Goal: Task Accomplishment & Management: Manage account settings

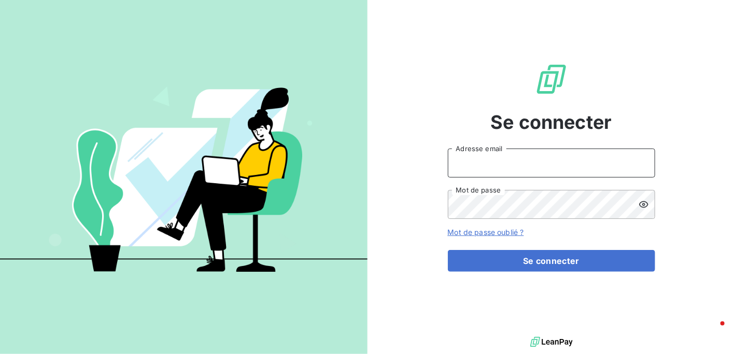
type input "[PERSON_NAME][EMAIL_ADDRESS][DOMAIN_NAME]"
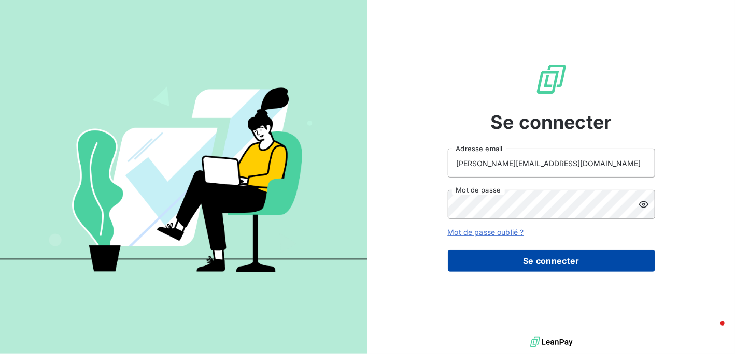
click at [530, 263] on button "Se connecter" at bounding box center [551, 261] width 207 height 22
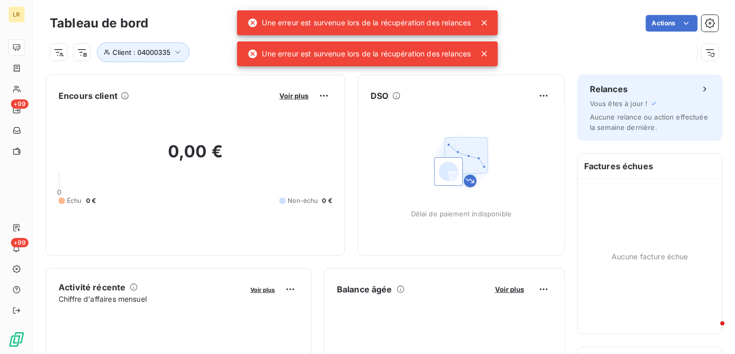
click at [487, 22] on icon at bounding box center [484, 22] width 5 height 5
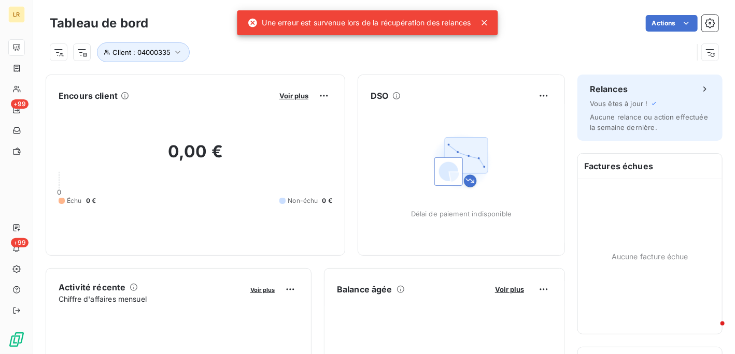
click at [487, 21] on icon at bounding box center [484, 22] width 5 height 5
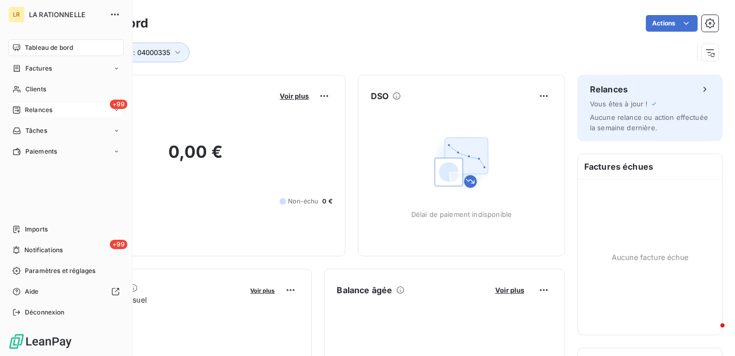
click at [44, 107] on span "Relances" at bounding box center [38, 109] width 27 height 9
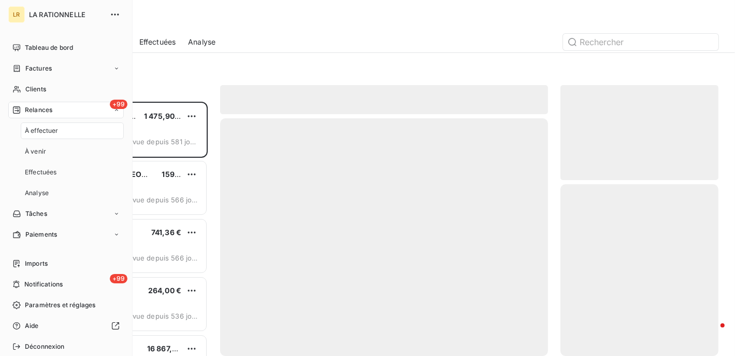
scroll to position [246, 150]
